Goal: Navigation & Orientation: Find specific page/section

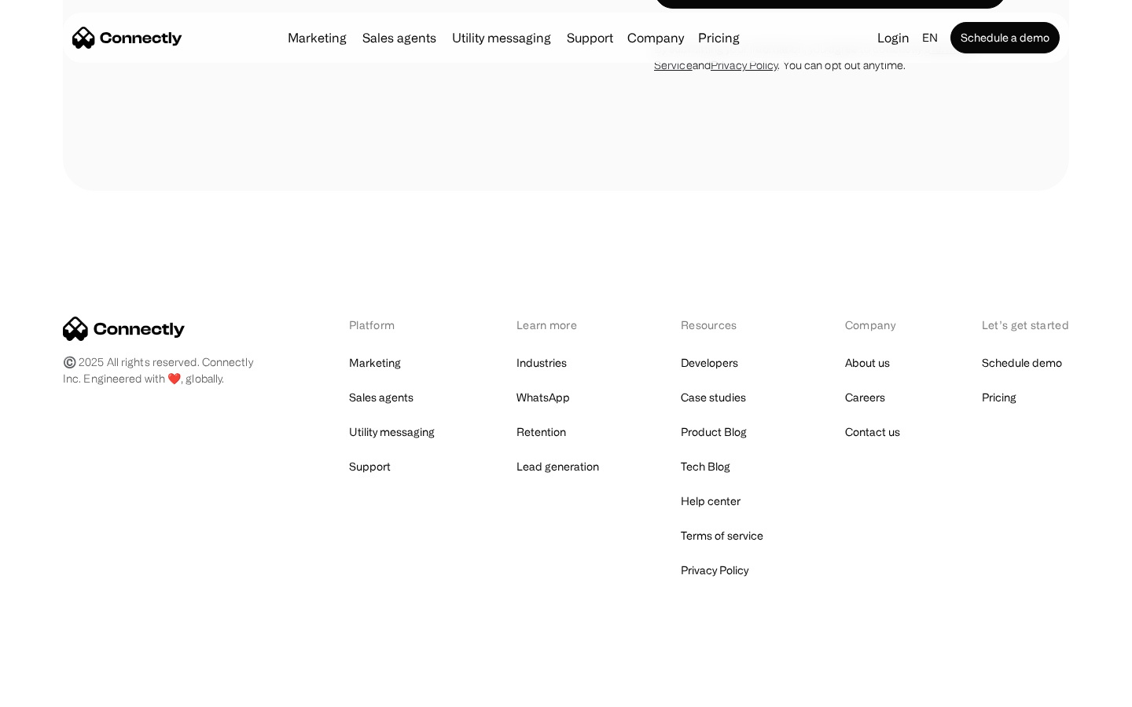
scroll to position [1327, 0]
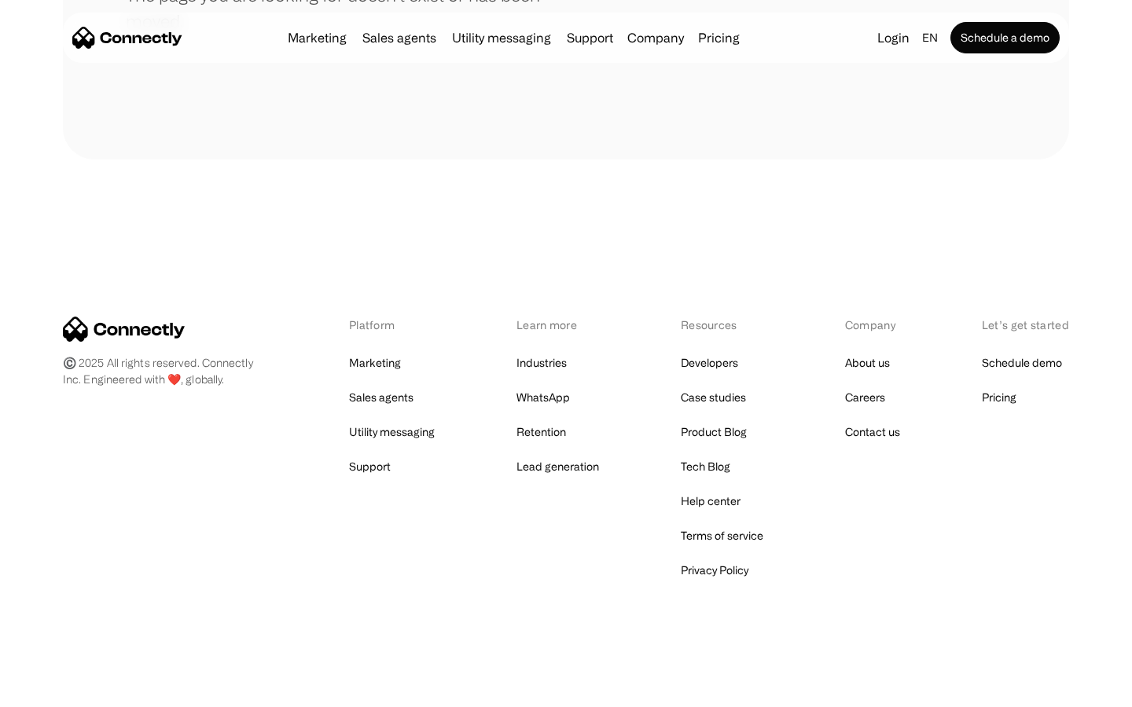
scroll to position [287, 0]
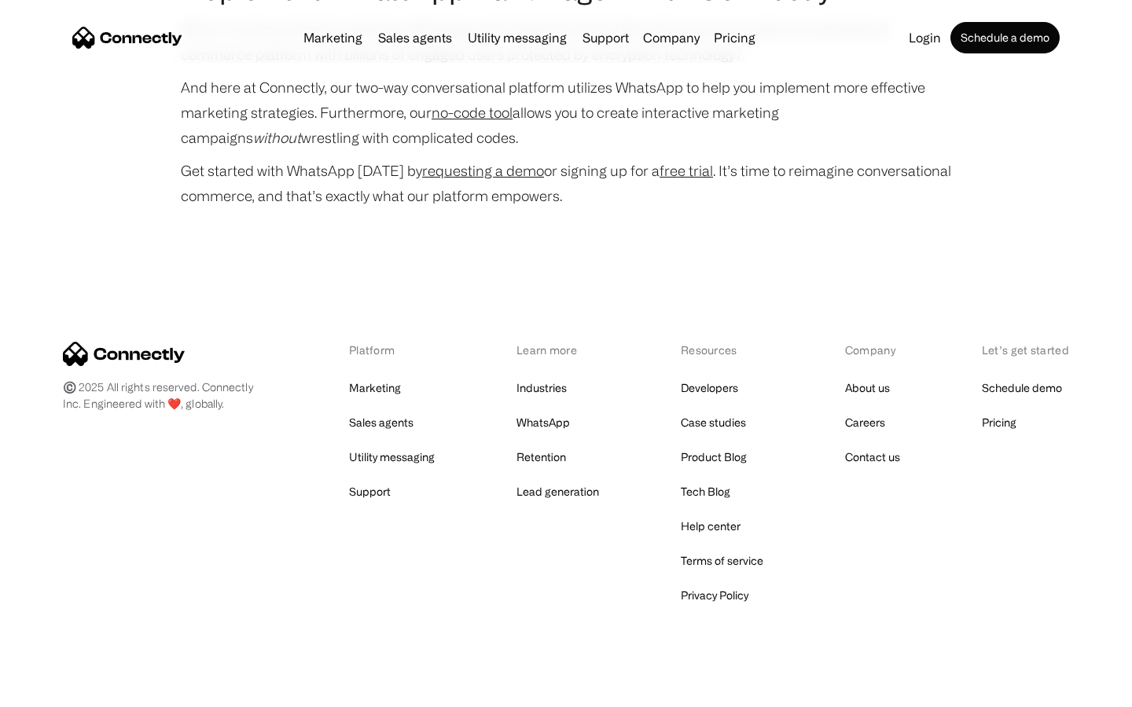
scroll to position [7551, 0]
